Goal: Book appointment/travel/reservation

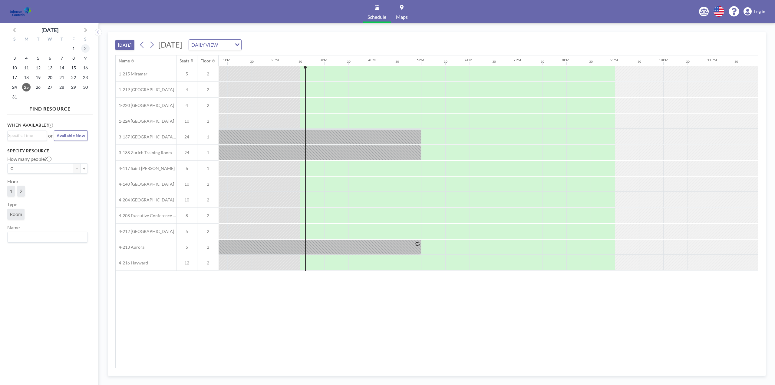
scroll to position [0, 624]
click at [85, 31] on icon at bounding box center [85, 30] width 8 height 8
click at [51, 48] on span "3" at bounding box center [50, 48] width 8 height 8
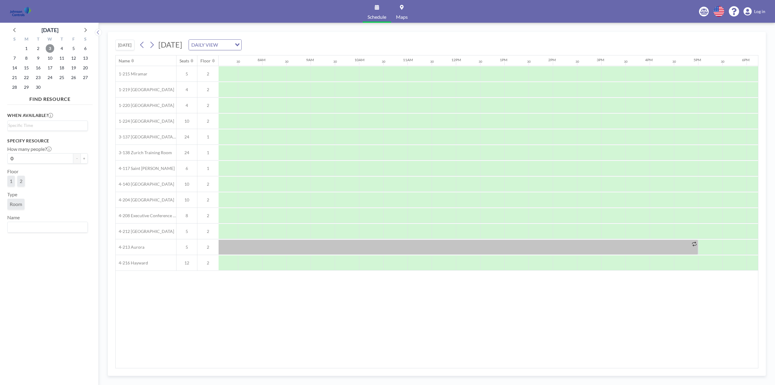
scroll to position [0, 363]
click at [87, 30] on icon at bounding box center [85, 30] width 8 height 8
click at [52, 50] on span "1" at bounding box center [50, 48] width 8 height 8
click at [64, 49] on span "2" at bounding box center [62, 48] width 8 height 8
click at [50, 58] on span "8" at bounding box center [50, 58] width 8 height 8
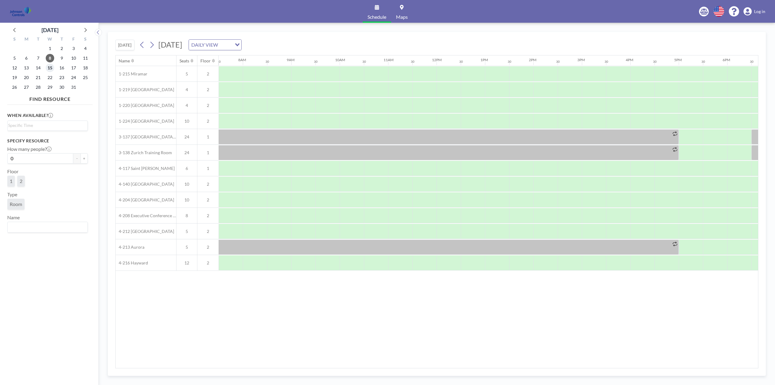
click at [51, 69] on span "15" at bounding box center [50, 68] width 8 height 8
click at [51, 75] on span "22" at bounding box center [50, 77] width 8 height 8
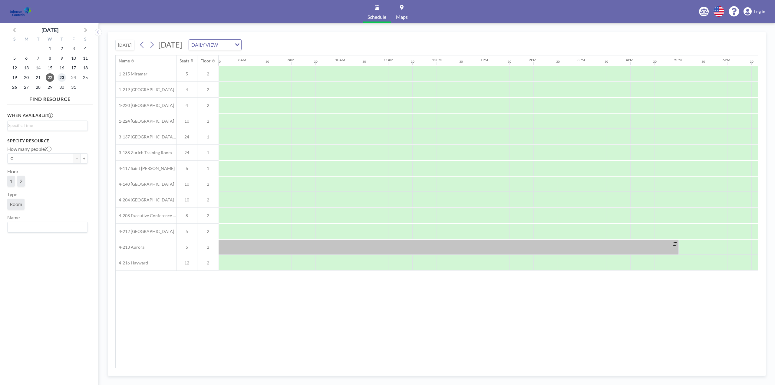
click at [61, 77] on span "23" at bounding box center [62, 77] width 8 height 8
click at [51, 89] on span "29" at bounding box center [50, 87] width 8 height 8
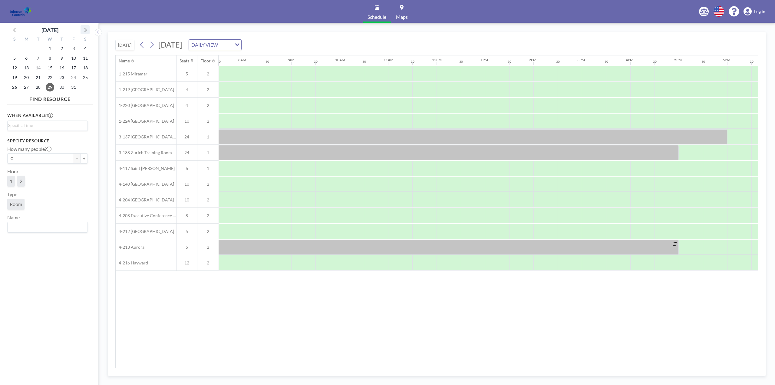
click at [84, 30] on icon at bounding box center [85, 30] width 8 height 8
click at [50, 58] on span "5" at bounding box center [50, 58] width 8 height 8
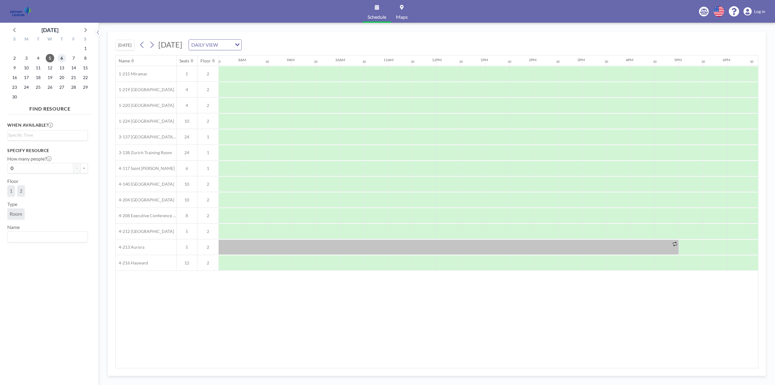
click at [63, 58] on span "6" at bounding box center [62, 58] width 8 height 8
click at [49, 66] on span "12" at bounding box center [50, 68] width 8 height 8
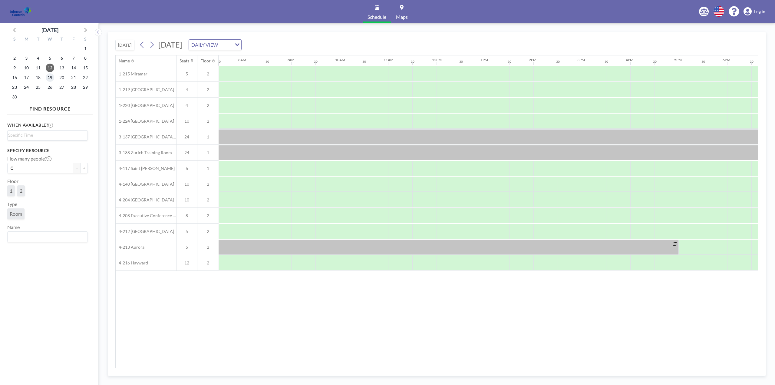
click at [51, 77] on span "19" at bounding box center [50, 77] width 8 height 8
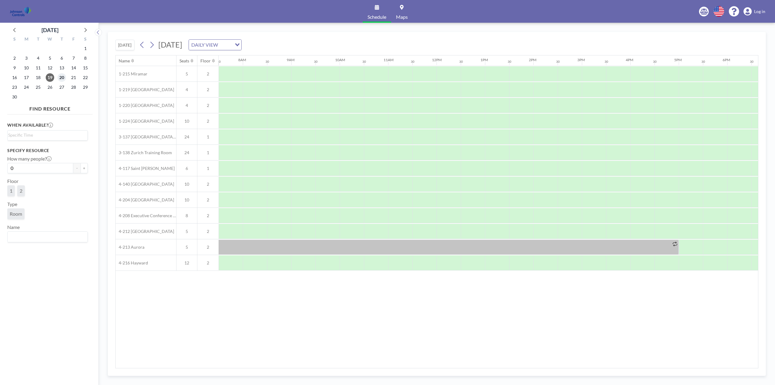
click at [61, 77] on span "20" at bounding box center [62, 77] width 8 height 8
click at [13, 29] on icon at bounding box center [15, 30] width 8 height 8
click at [50, 49] on span "1" at bounding box center [50, 48] width 8 height 8
